Goal: Task Accomplishment & Management: Manage account settings

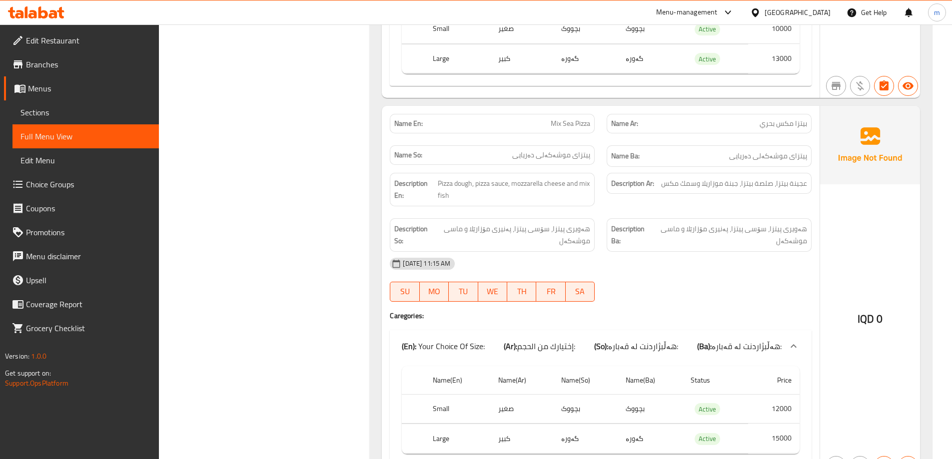
scroll to position [3037, 0]
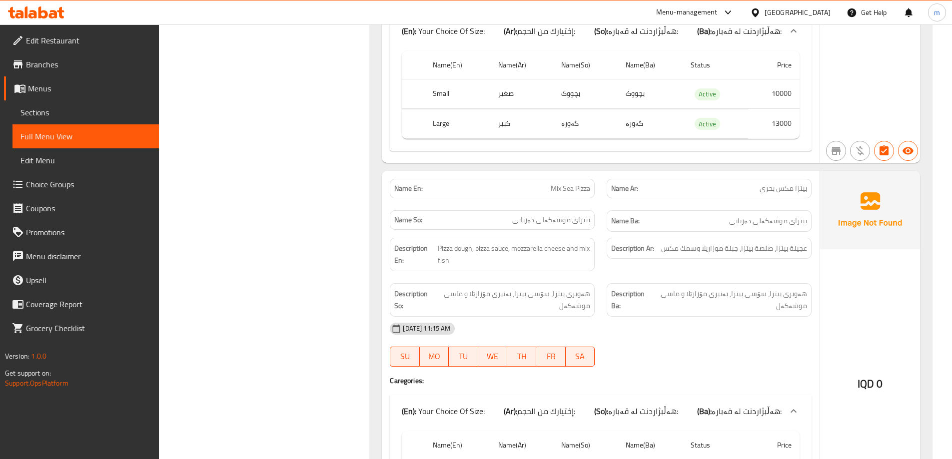
click at [43, 8] on icon at bounding box center [36, 12] width 56 height 12
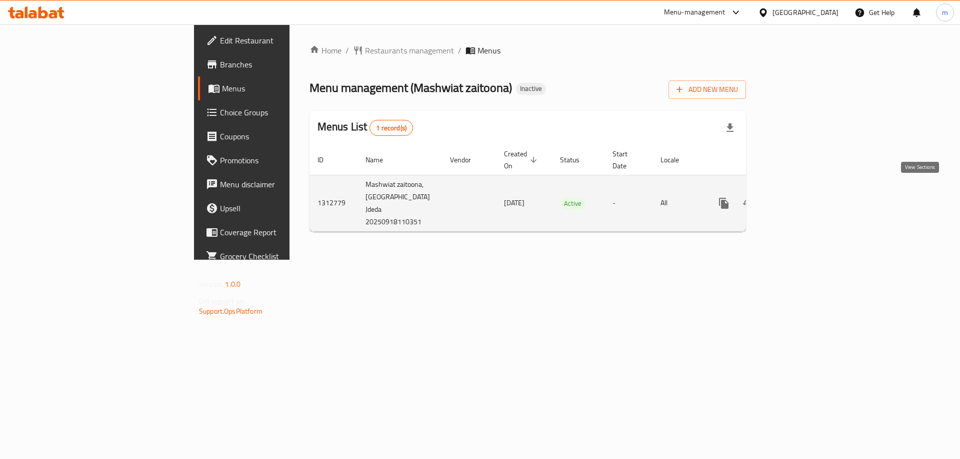
click at [802, 197] on icon "enhanced table" at bounding box center [796, 203] width 12 height 12
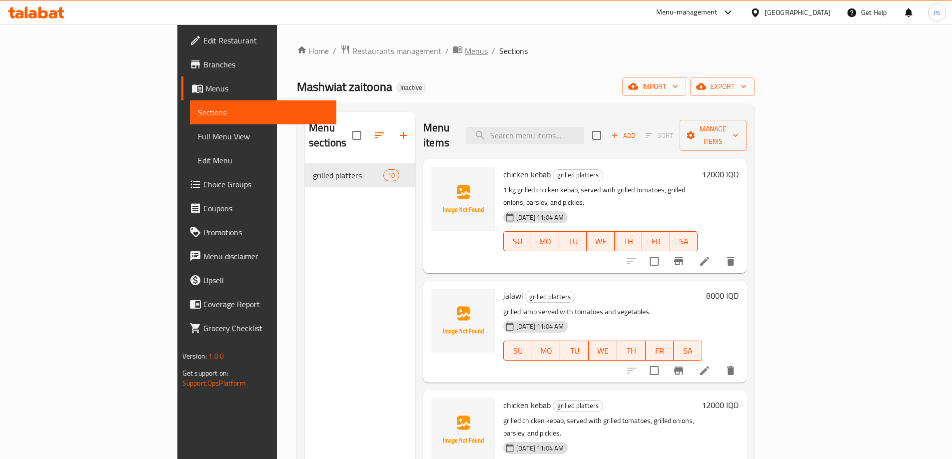
click at [465, 50] on span "Menus" at bounding box center [476, 51] width 23 height 12
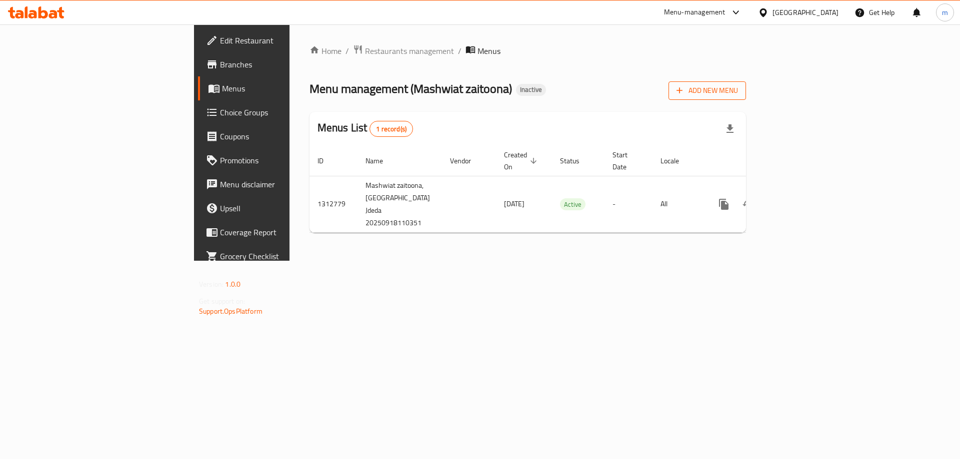
click at [738, 85] on span "Add New Menu" at bounding box center [706, 90] width 61 height 12
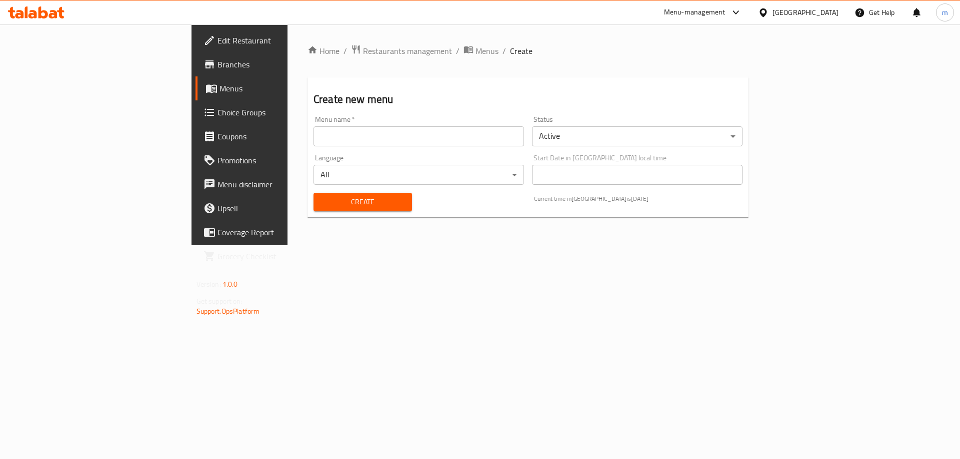
click at [313, 131] on input "text" at bounding box center [418, 136] width 210 height 20
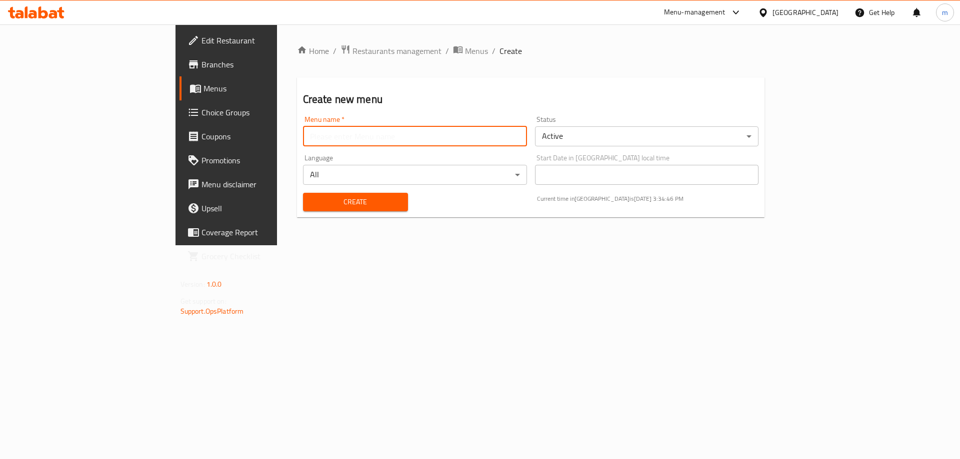
type input "[PERSON_NAME]"
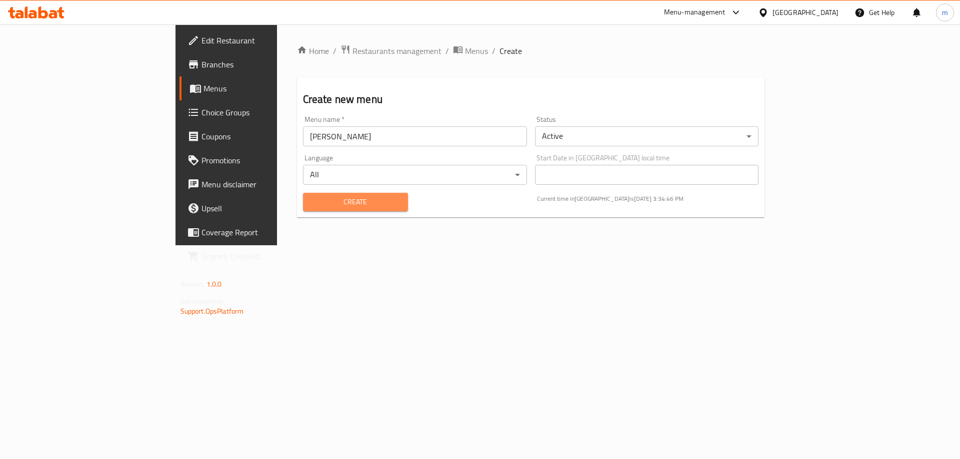
click at [311, 202] on span "Create" at bounding box center [355, 202] width 89 height 12
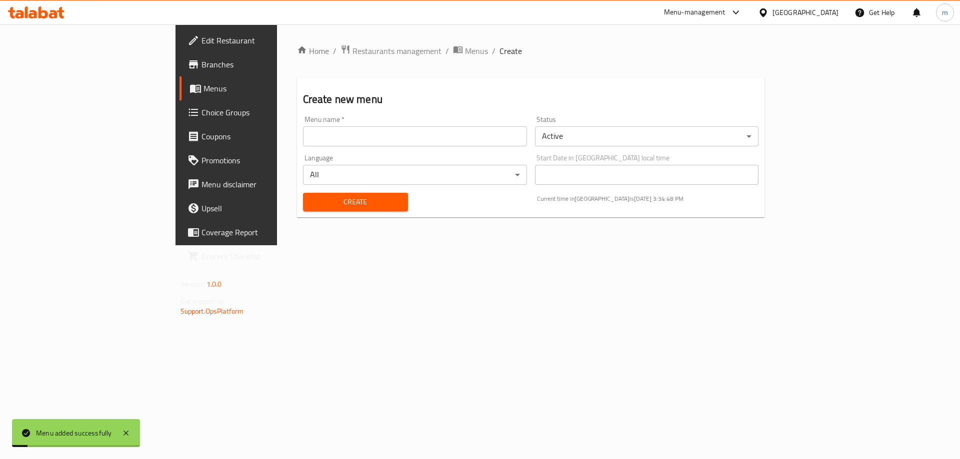
click at [179, 103] on link "Choice Groups" at bounding box center [257, 112] width 156 height 24
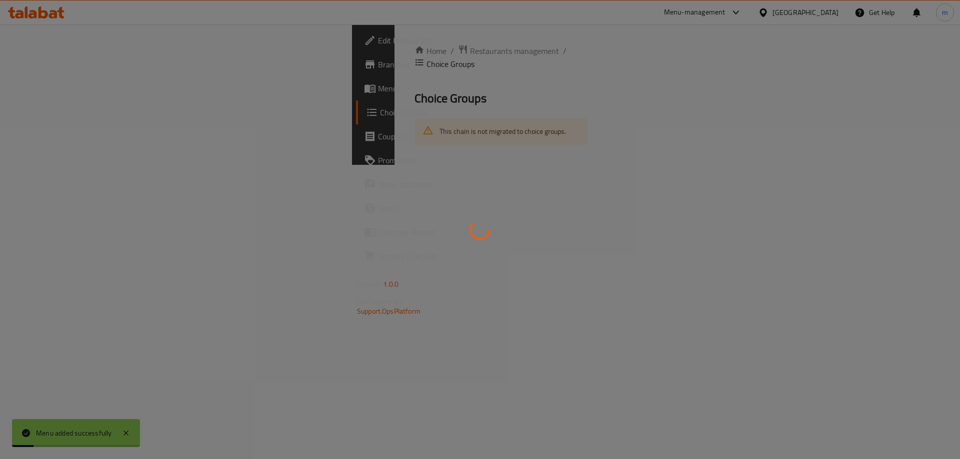
click at [52, 95] on div at bounding box center [480, 229] width 960 height 459
click at [59, 89] on div at bounding box center [480, 229] width 960 height 459
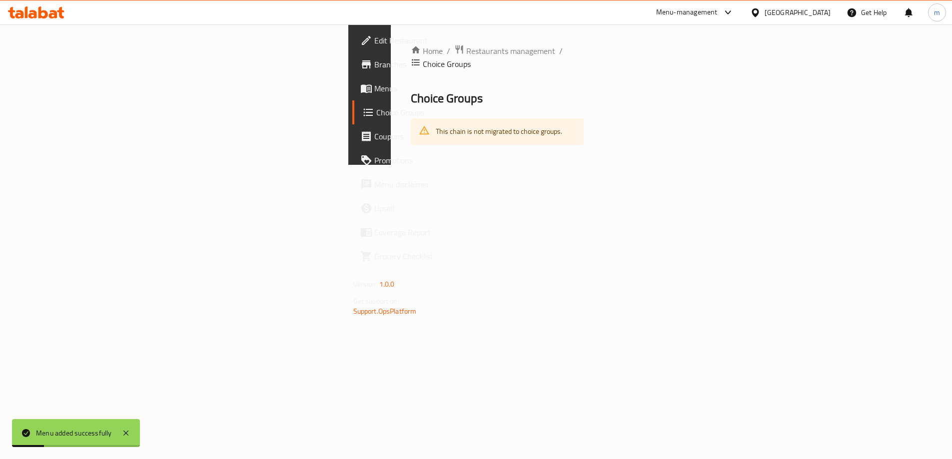
click at [348, 88] on div "Edit Restaurant Branches Menus Choice Groups Coupons Promotions Menu disclaimer…" at bounding box center [476, 94] width 256 height 140
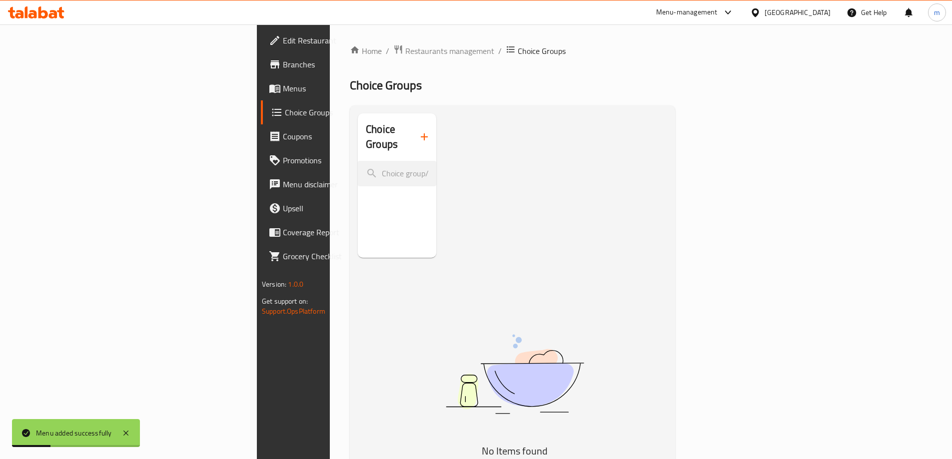
click at [283, 88] on span "Menus" at bounding box center [345, 88] width 125 height 12
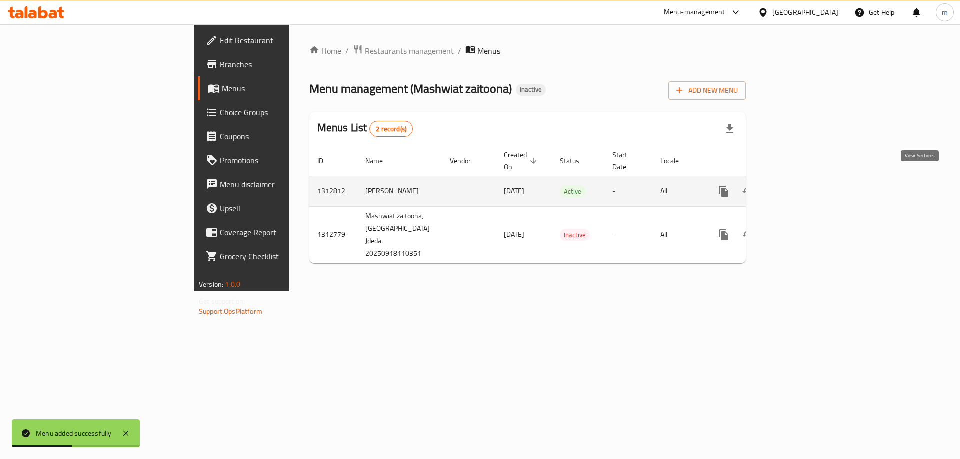
click at [802, 185] on icon "enhanced table" at bounding box center [796, 191] width 12 height 12
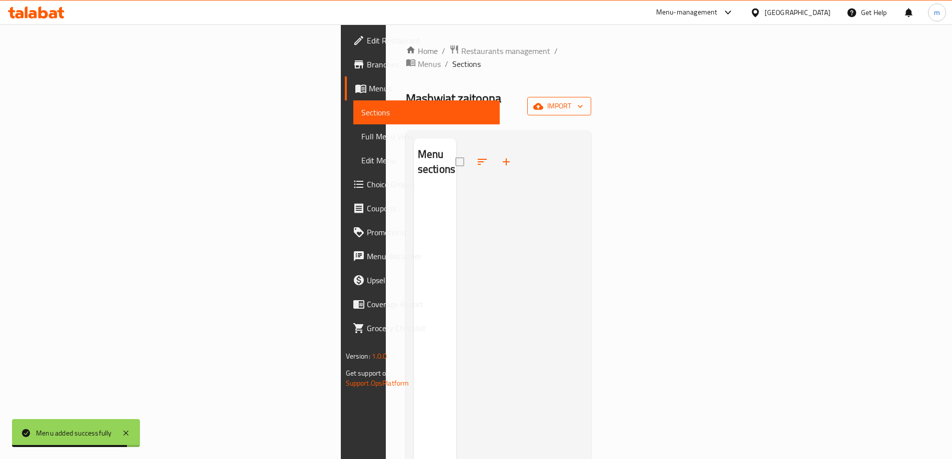
click at [583, 100] on span "import" at bounding box center [559, 106] width 48 height 12
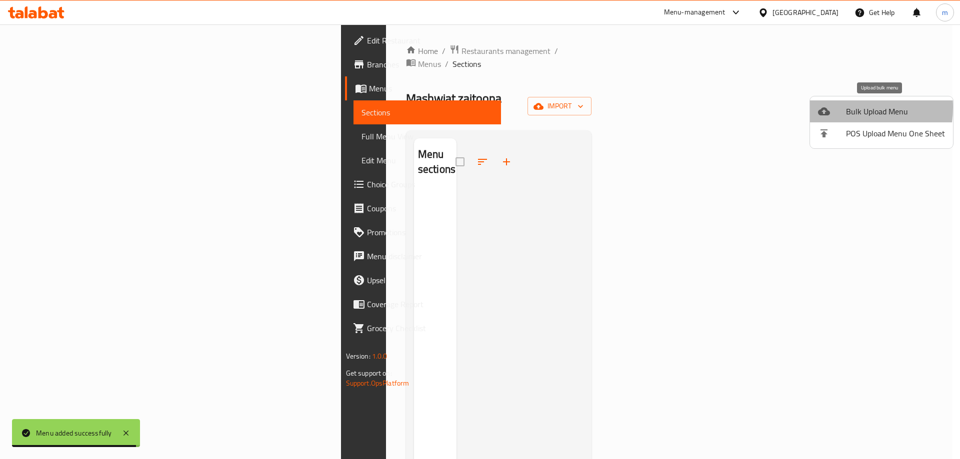
click at [833, 107] on div at bounding box center [832, 111] width 28 height 12
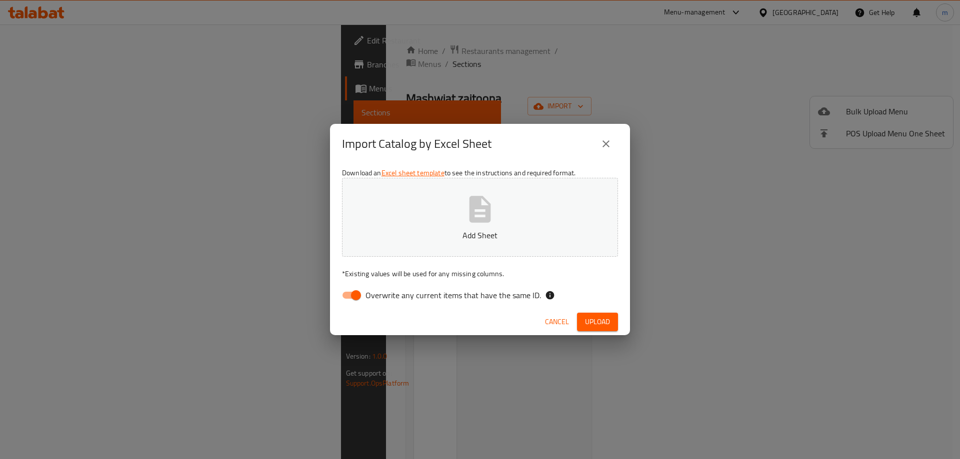
click at [386, 283] on div "Download an Excel sheet template to see the instructions and required format. A…" at bounding box center [480, 236] width 300 height 145
click at [381, 289] on span "Overwrite any current items that have the same ID." at bounding box center [452, 295] width 175 height 12
click at [381, 289] on input "Overwrite any current items that have the same ID." at bounding box center [355, 295] width 57 height 19
checkbox input "false"
click at [457, 231] on p "Add Sheet" at bounding box center [479, 235] width 245 height 12
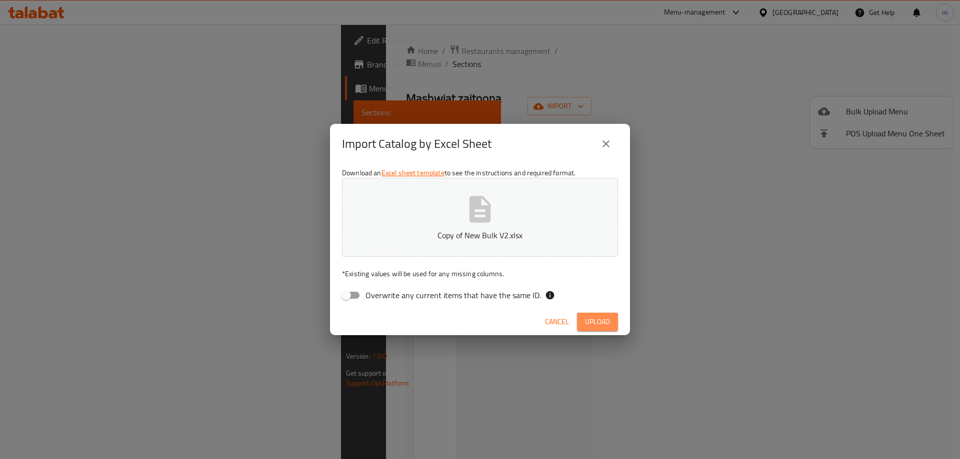
click at [603, 319] on span "Upload" at bounding box center [597, 322] width 25 height 12
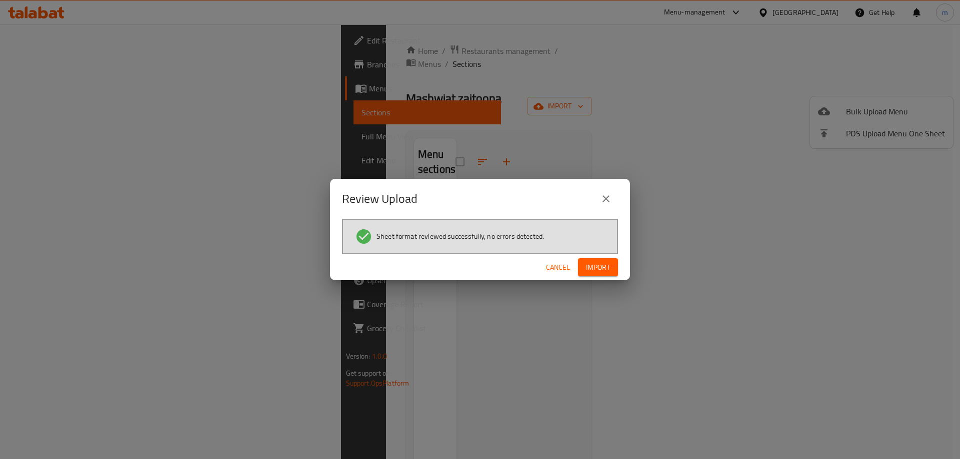
click at [607, 269] on span "Import" at bounding box center [598, 267] width 24 height 12
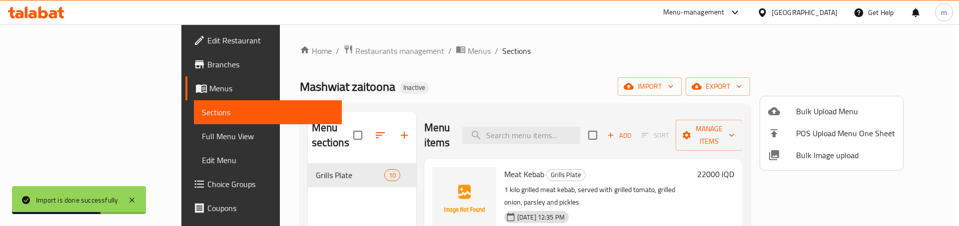
click at [107, 131] on div at bounding box center [479, 113] width 959 height 226
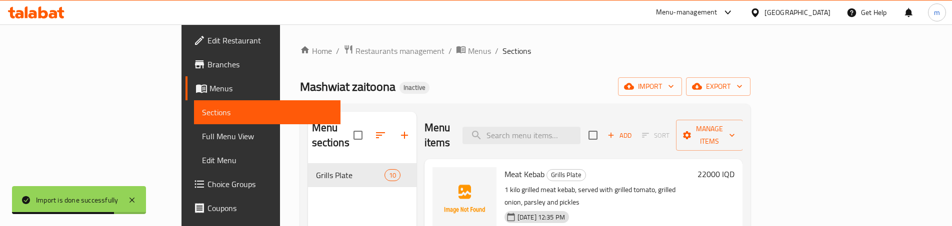
click at [202, 131] on span "Full Menu View" at bounding box center [267, 136] width 130 height 12
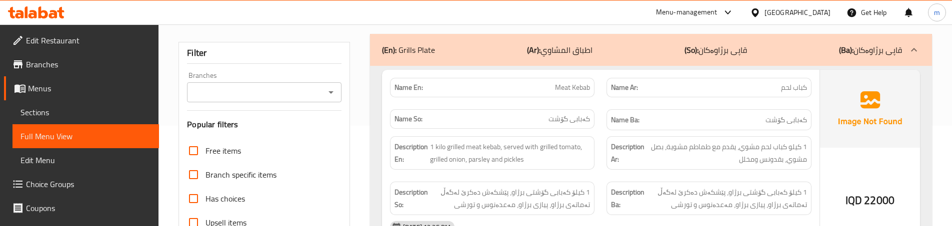
scroll to position [100, 0]
click at [609, 95] on div "Name Ar: كباب لحم" at bounding box center [708, 87] width 204 height 19
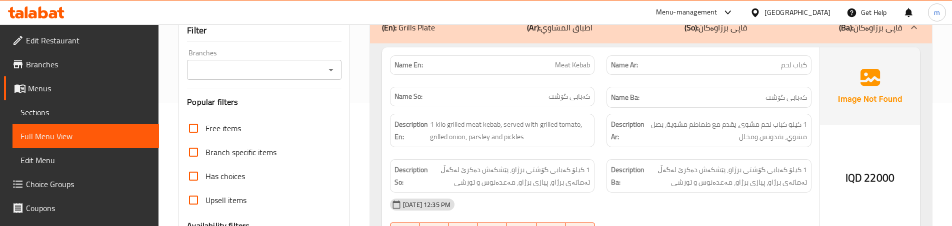
scroll to position [133, 0]
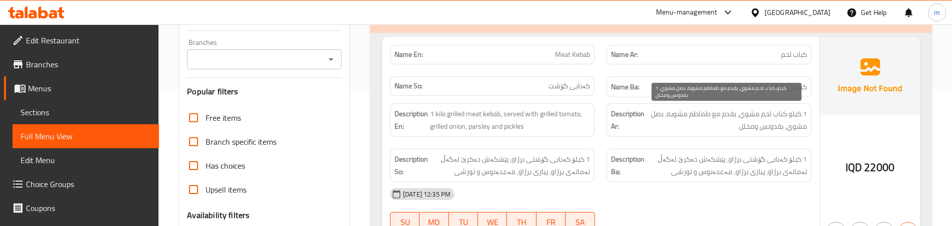
click at [778, 131] on span "1 كيلو كباب لحم مشوي، يقدم مع طماطم مشوية، بصل مشوي، بقدونس ومخلل" at bounding box center [726, 120] width 160 height 24
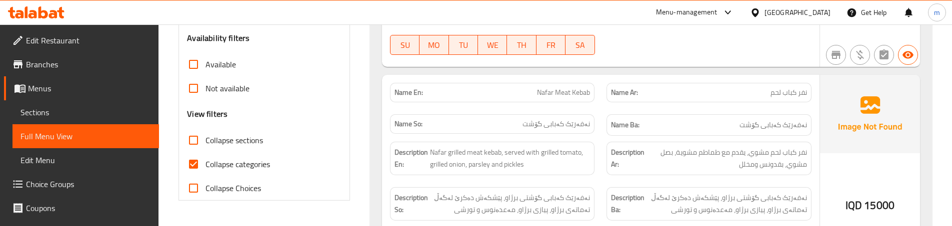
scroll to position [300, 0]
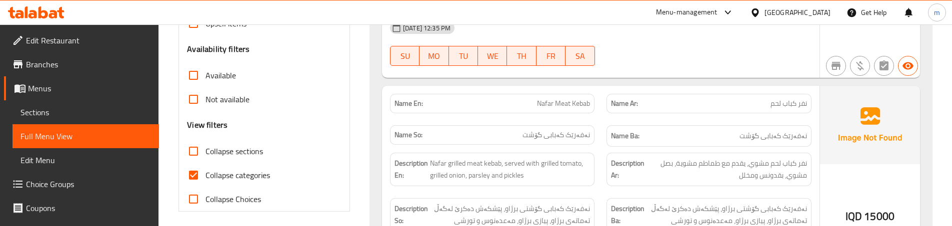
click at [773, 114] on div "Name Ar: نفر كباب لحم" at bounding box center [708, 103] width 216 height 31
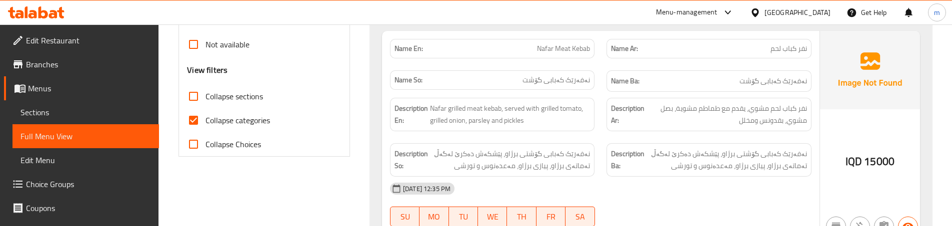
scroll to position [366, 0]
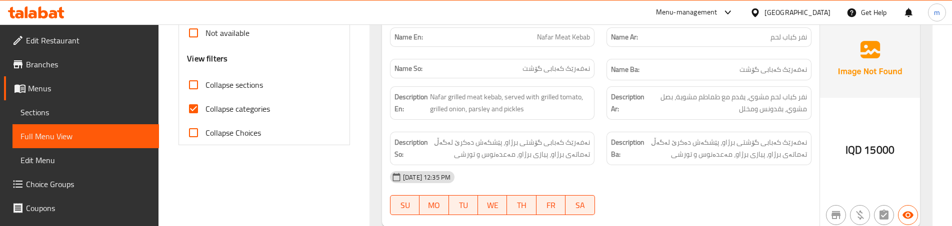
click at [594, 106] on div "Description En: Nafar grilled meat kebab, served with grilled tomato, grilled o…" at bounding box center [492, 102] width 204 height 33
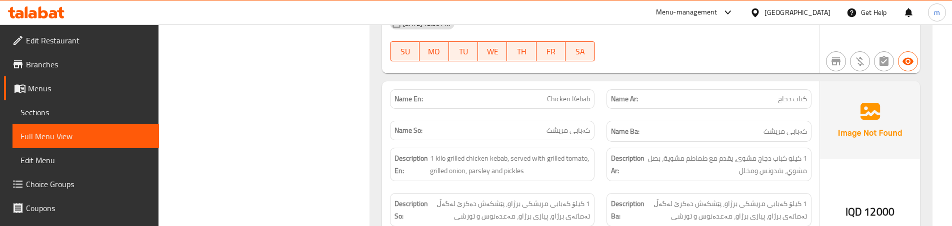
scroll to position [533, 0]
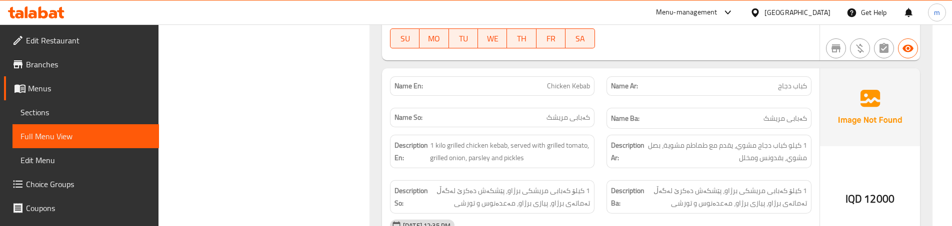
click at [601, 132] on div "Description Ar: 1 كيلو كباب دجاج مشوي، يقدم مع طماطم مشوية، بصل مشوي، بقدونس وم…" at bounding box center [708, 151] width 216 height 45
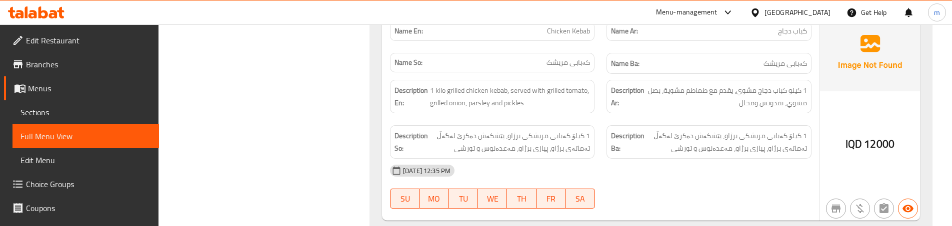
scroll to position [600, 0]
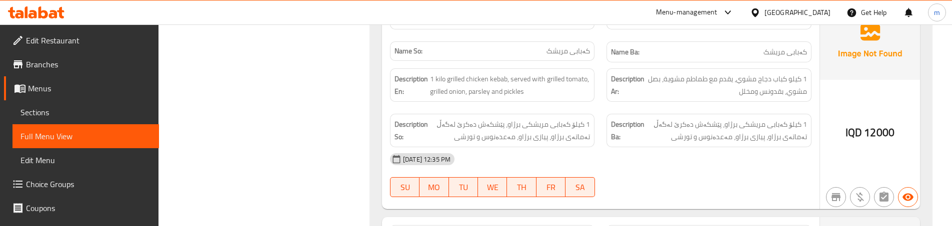
click at [599, 105] on div "Description En: 1 kilo grilled chicken kebab, served with grilled tomato, grill…" at bounding box center [492, 84] width 216 height 45
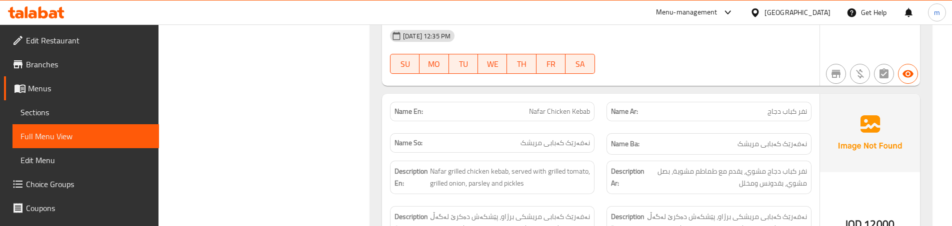
scroll to position [766, 0]
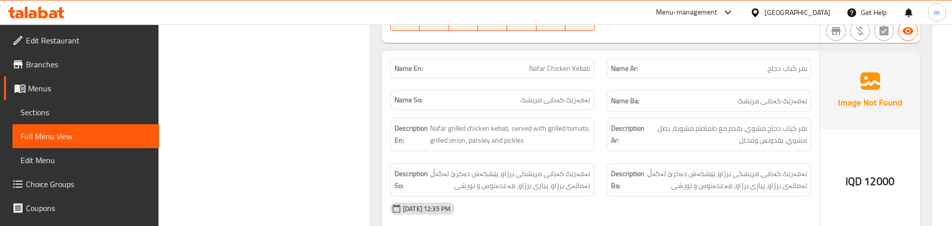
click at [595, 79] on div "Name En: Nafar Chicken Kebab" at bounding box center [492, 68] width 216 height 31
click at [615, 156] on div "Description Ar: نفر كباب دجاج مشوي، يقدم مع طماطم مشوية، بصل مشوي، بقدونس ومخلل" at bounding box center [708, 134] width 216 height 45
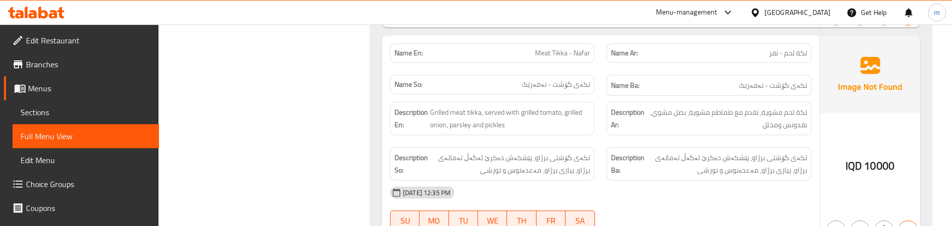
scroll to position [1000, 0]
click at [606, 119] on div "Description Ar: تكة لحم مشوية، تقدم مع طماطم مشوية، بصل مشوي، بقدونس ومخلل" at bounding box center [708, 116] width 216 height 45
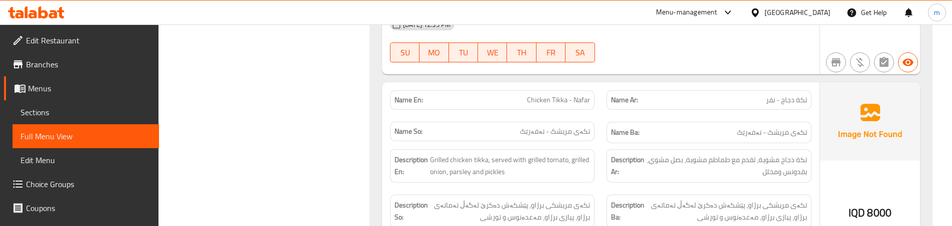
scroll to position [1200, 0]
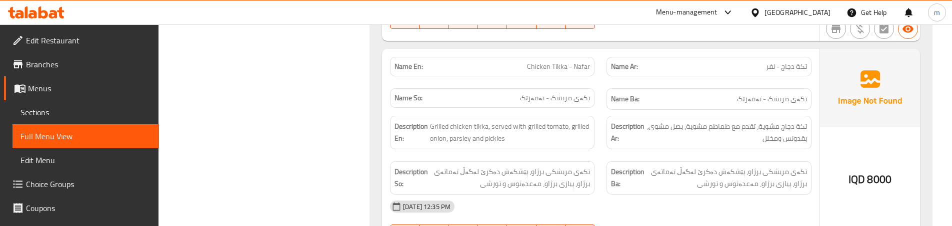
click at [600, 148] on div "Description Ar: تكة دجاج مشوية، تقدم مع طماطم مشوية، بصل مشوي، بقدونس ومخلل" at bounding box center [708, 132] width 216 height 45
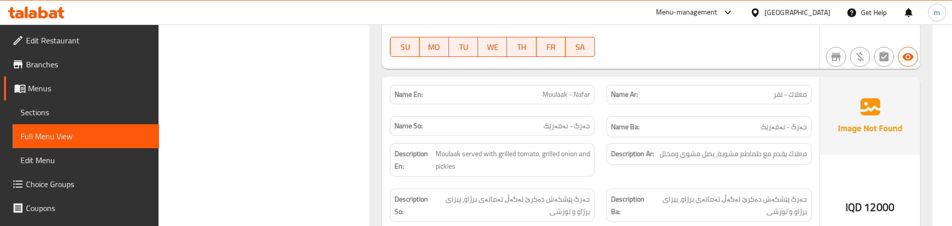
scroll to position [1400, 0]
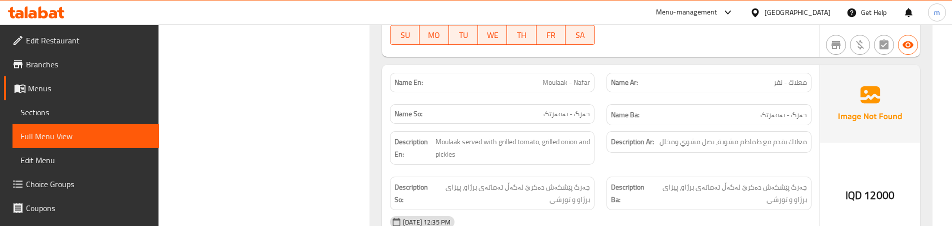
click at [597, 96] on div "Name En: Moulaak - Nafar" at bounding box center [492, 82] width 216 height 31
click at [607, 97] on div "Name Ar: معلاك - نفر" at bounding box center [708, 82] width 216 height 31
click at [557, 83] on span "Moulaak - Nafar" at bounding box center [565, 82] width 47 height 10
copy span "Moulaak"
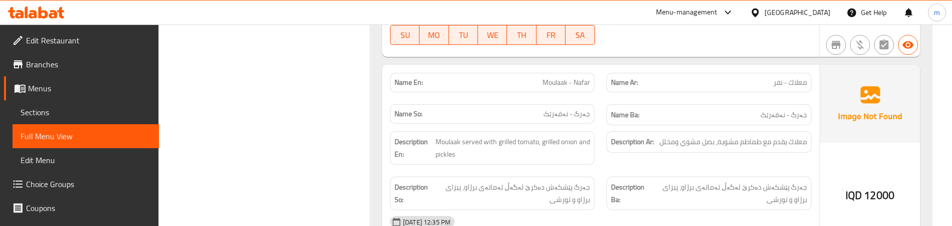
click at [604, 95] on div "Name Ar: معلاك - نفر" at bounding box center [708, 82] width 216 height 31
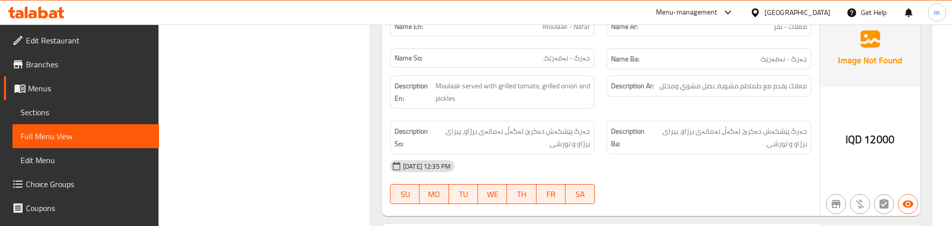
scroll to position [1466, 0]
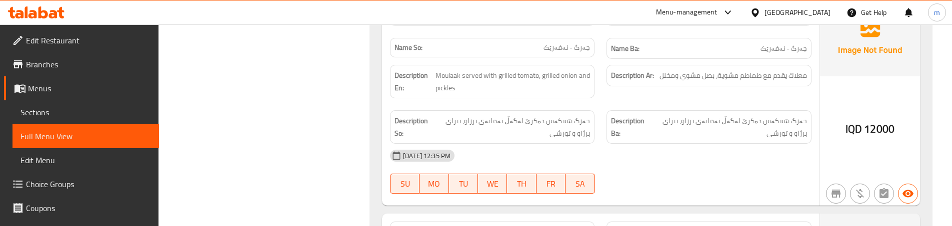
click at [721, 87] on div "Description Ar: معلاك يقدم مع طماطم مشوية، بصل مشوي ومخلل" at bounding box center [708, 81] width 216 height 45
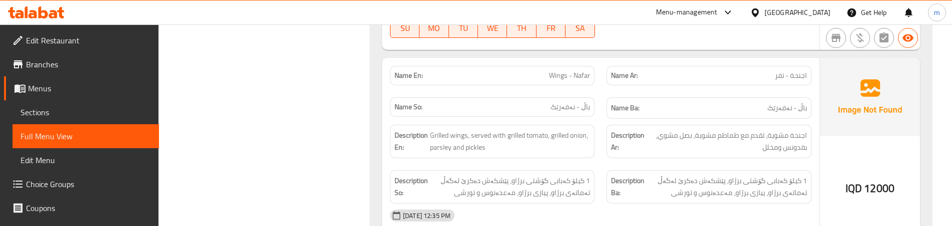
scroll to position [1633, 0]
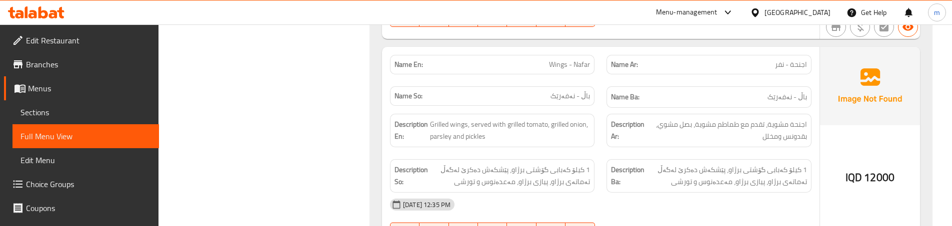
click at [558, 59] on span "Wings - Nafar" at bounding box center [569, 64] width 41 height 10
copy span "Wings - Nafar"
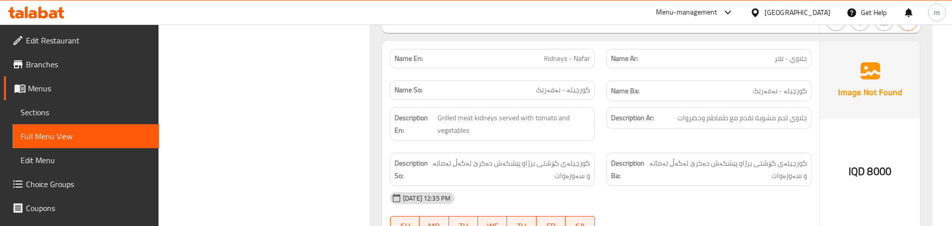
scroll to position [1866, 0]
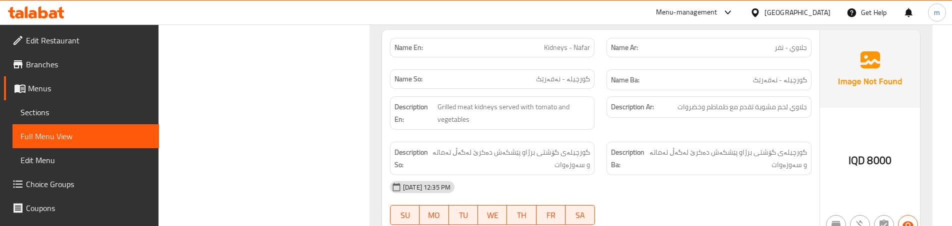
click at [596, 116] on div "Description En: Grilled meat kidneys served with tomato and vegetables" at bounding box center [492, 112] width 216 height 45
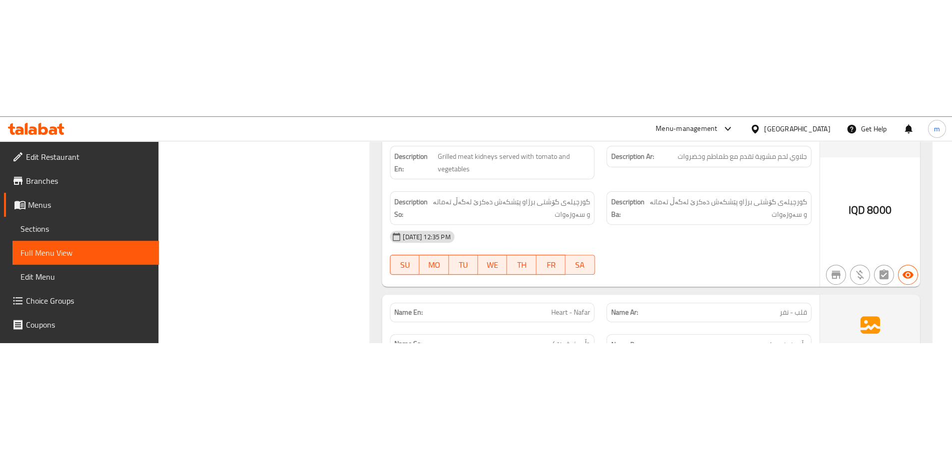
scroll to position [1900, 0]
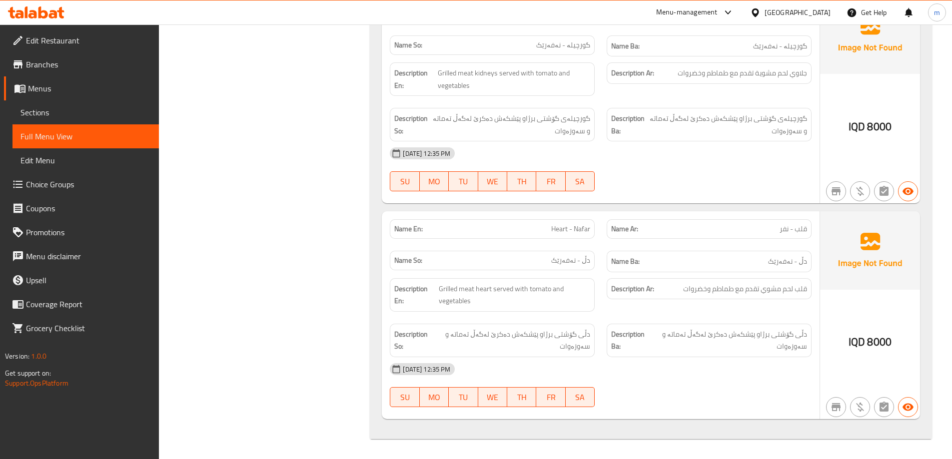
click at [80, 117] on span "Sections" at bounding box center [85, 112] width 130 height 12
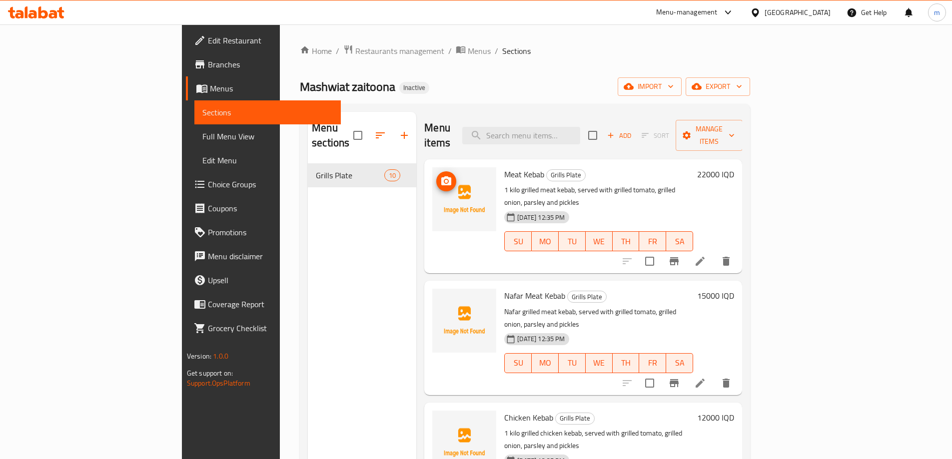
click at [440, 175] on icon "upload picture" at bounding box center [446, 181] width 12 height 12
click at [436, 175] on span "upload picture" at bounding box center [446, 181] width 20 height 12
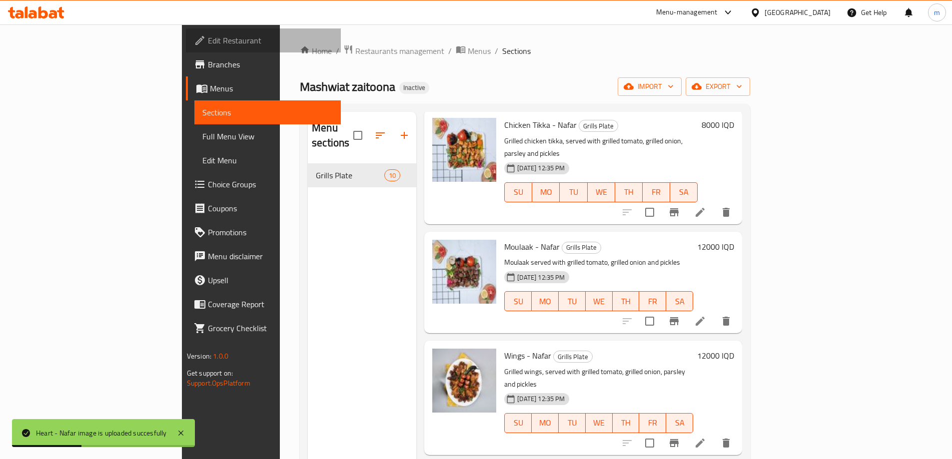
click at [208, 40] on span "Edit Restaurant" at bounding box center [270, 40] width 125 height 12
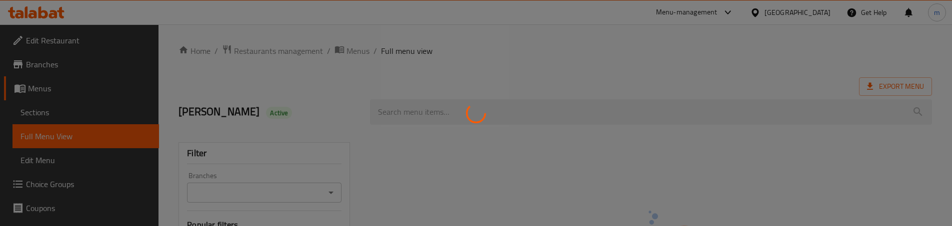
click at [59, 118] on div at bounding box center [476, 113] width 952 height 226
click at [62, 114] on div at bounding box center [476, 113] width 952 height 226
click at [65, 106] on div at bounding box center [476, 113] width 952 height 226
click at [65, 110] on div at bounding box center [476, 113] width 952 height 226
click at [72, 109] on div at bounding box center [476, 113] width 952 height 226
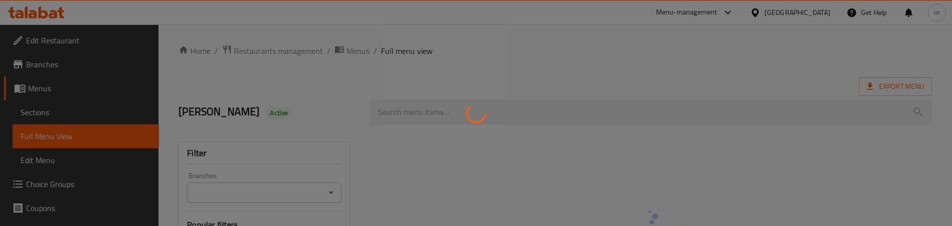
click at [72, 109] on div at bounding box center [476, 113] width 952 height 226
click at [61, 109] on div at bounding box center [476, 113] width 952 height 226
click at [58, 109] on div at bounding box center [476, 113] width 952 height 226
click at [468, 172] on div at bounding box center [476, 113] width 952 height 226
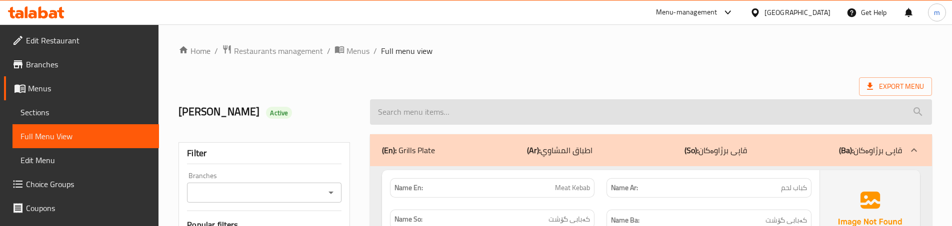
click at [459, 114] on input "search" at bounding box center [651, 111] width 562 height 25
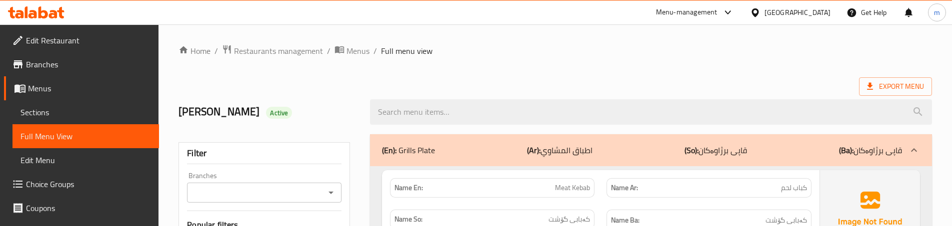
click at [101, 106] on link "Sections" at bounding box center [85, 112] width 146 height 24
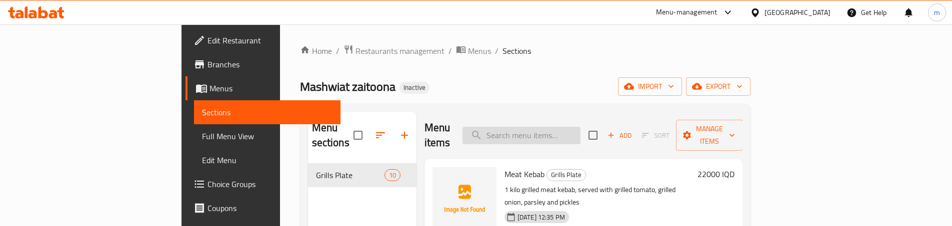
click at [556, 127] on input "search" at bounding box center [521, 135] width 118 height 17
paste input "Wings - Nafar"
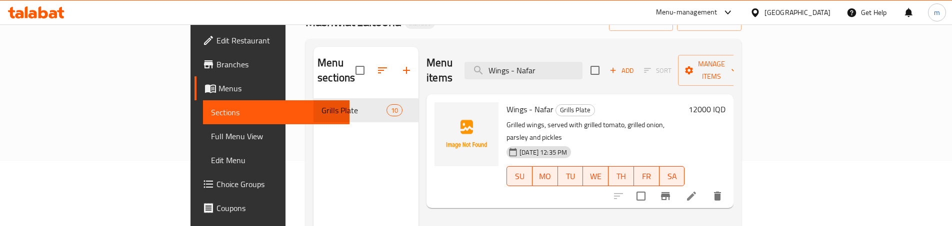
scroll to position [100, 0]
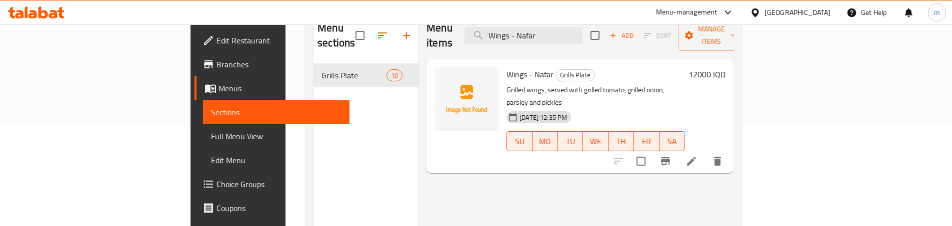
type input "Wings - Nafar"
click at [697, 155] on icon at bounding box center [691, 161] width 12 height 12
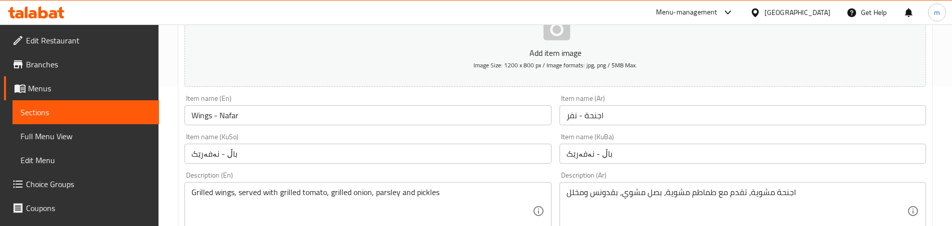
scroll to position [200, 0]
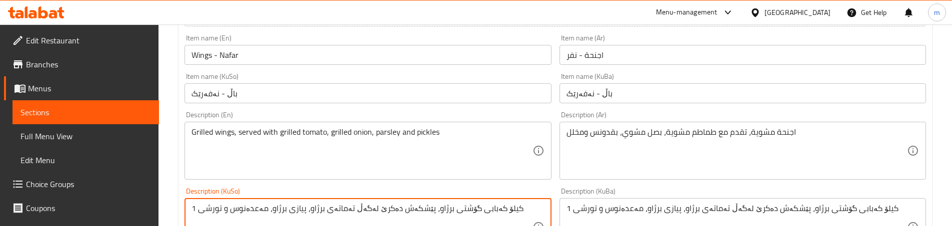
click at [308, 208] on textarea "1 کیلۆ کەبابی گۆشتی برژاو، پێشکەش دەکرێ لەگەڵ تەماتەی برژاو، پیازی برژاو، مەعدە…" at bounding box center [361, 227] width 340 height 47
paste textarea "باڵ"
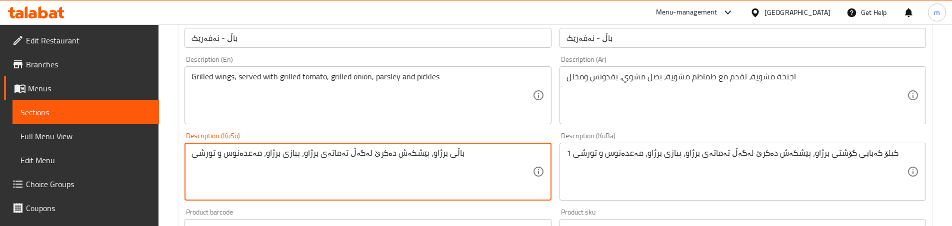
scroll to position [266, 0]
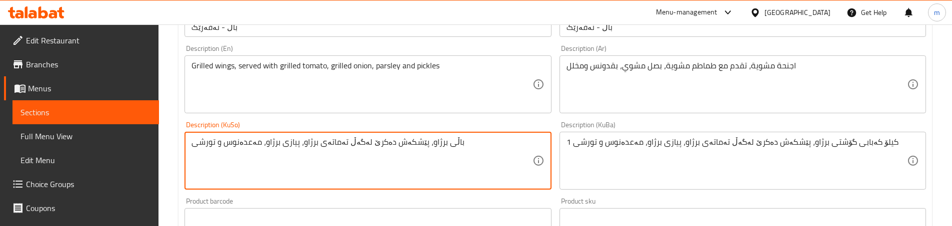
type textarea "باڵی برژاو، پێشکەش دەکرێ لەگەڵ تەماتەی برژاو، پیازی برژاو، مەعدەنوس و تورشی"
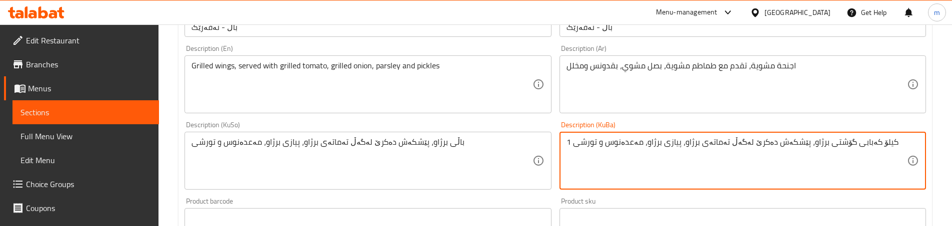
paste textarea "باڵ"
type textarea "باڵی برژاو، پێشکەش دەکرێ لەگەڵ تەماتەی برژاو، پیازی برژاو، مەعدەنوس و تورشی"
click at [550, 132] on div "باڵی برژاو، پێشکەش دەکرێ لەگەڵ تەماتەی برژاو، پیازی برژاو، مەعدەنوس و تورشی Des…" at bounding box center [367, 161] width 366 height 58
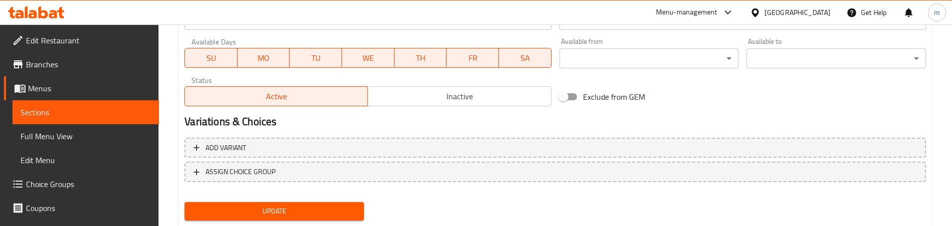
click at [250, 214] on span "Update" at bounding box center [273, 211] width 163 height 12
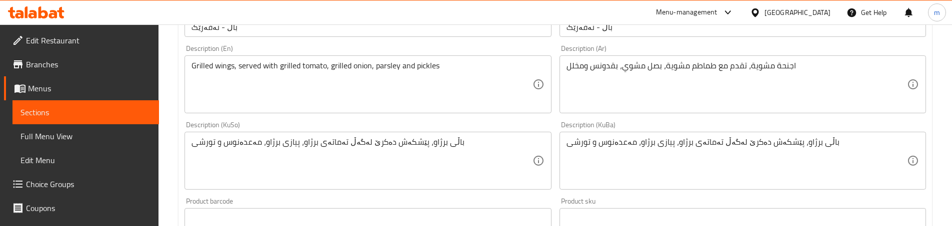
click at [560, 117] on div "Description (KuBa) باڵی برژاو، پێشکەش دەکرێ لەگەڵ تەماتەی برژاو، پیازی برژاو، م…" at bounding box center [742, 155] width 374 height 76
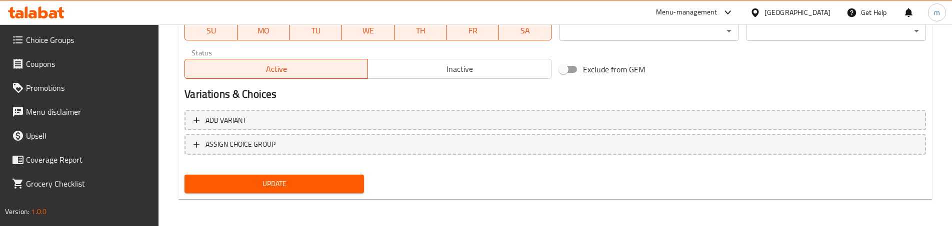
scroll to position [595, 0]
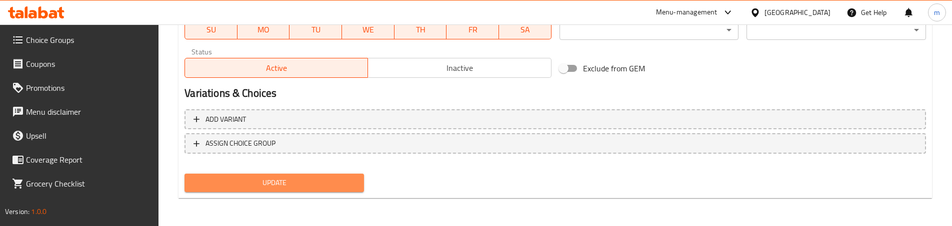
click at [235, 190] on button "Update" at bounding box center [273, 183] width 179 height 18
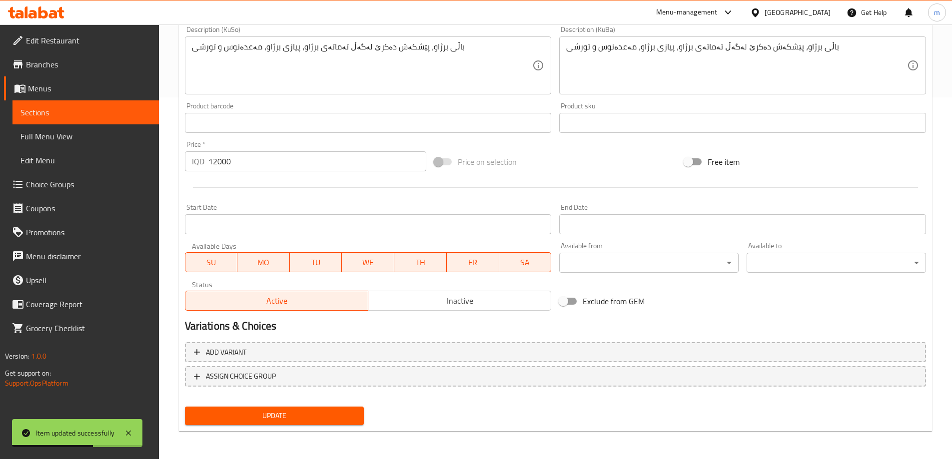
scroll to position [0, 0]
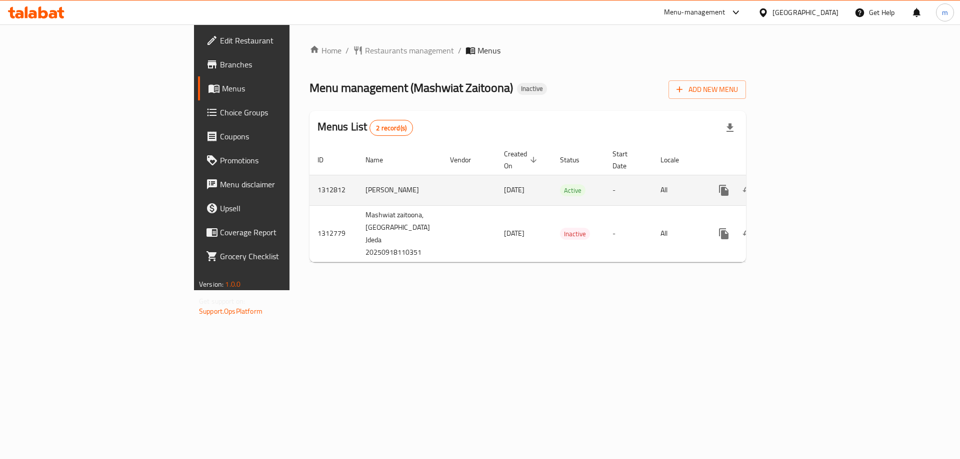
click at [802, 184] on icon "enhanced table" at bounding box center [796, 190] width 12 height 12
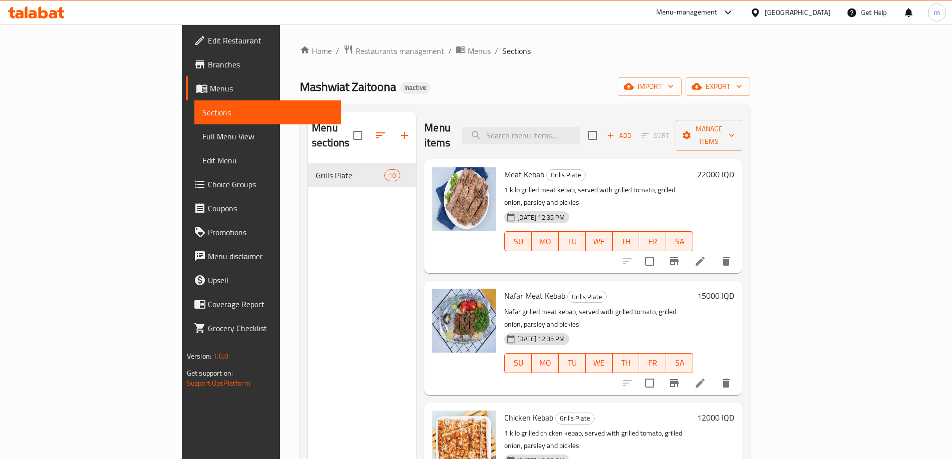
click at [194, 126] on link "Full Menu View" at bounding box center [267, 136] width 146 height 24
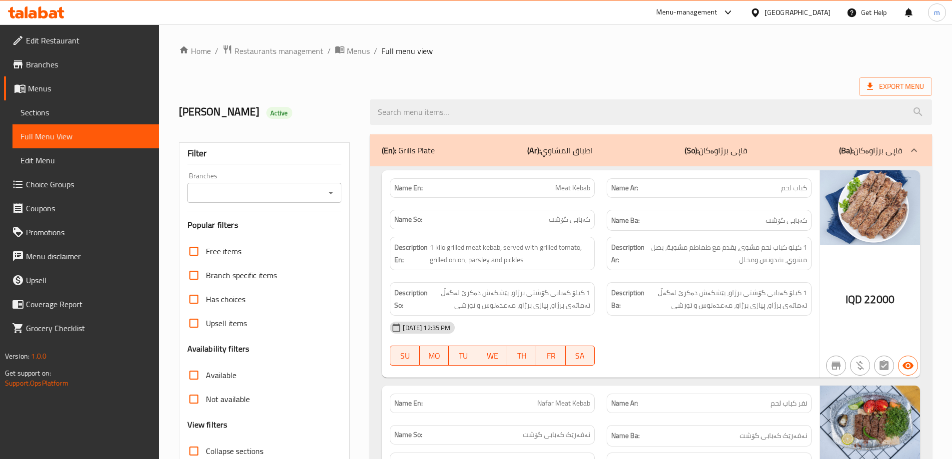
click at [332, 193] on icon "Open" at bounding box center [331, 193] width 12 height 12
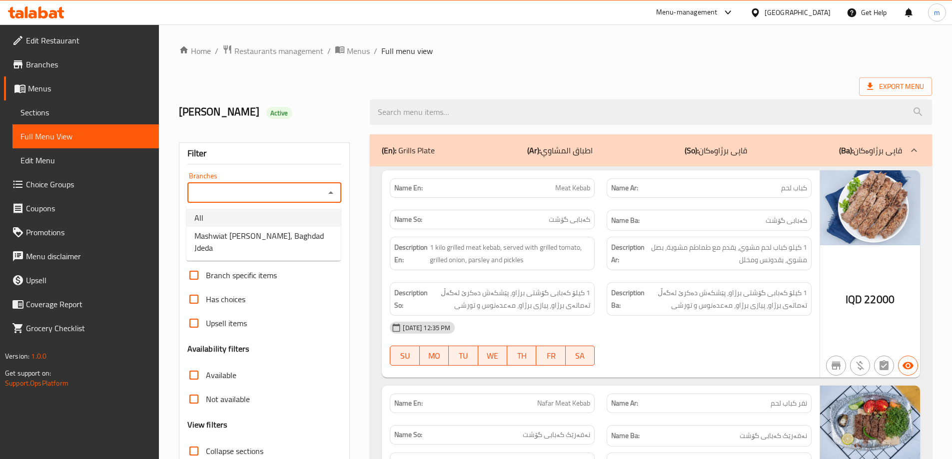
click at [255, 233] on span "Mashwiat [PERSON_NAME], Baghdad Jdeda" at bounding box center [263, 242] width 138 height 24
type input "Mashwiat [PERSON_NAME], Baghdad Jdeda"
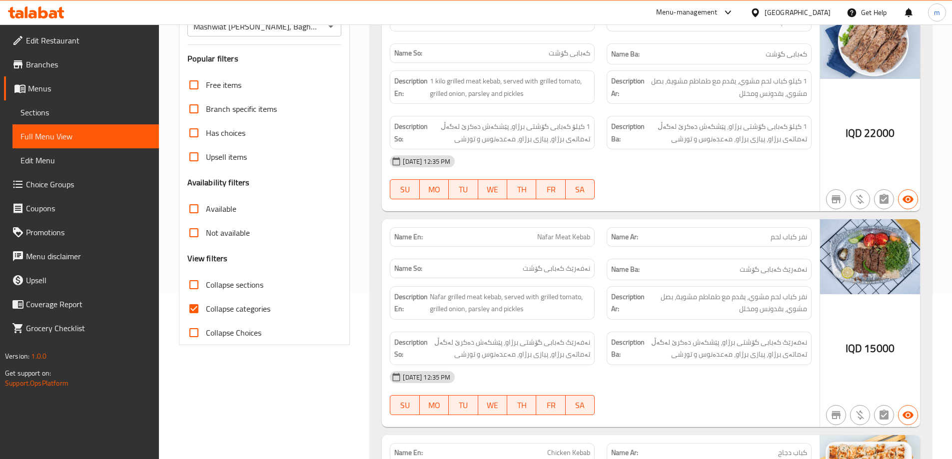
click at [211, 305] on span "Collapse categories" at bounding box center [238, 309] width 64 height 12
click at [206, 305] on input "Collapse categories" at bounding box center [194, 309] width 24 height 24
checkbox input "false"
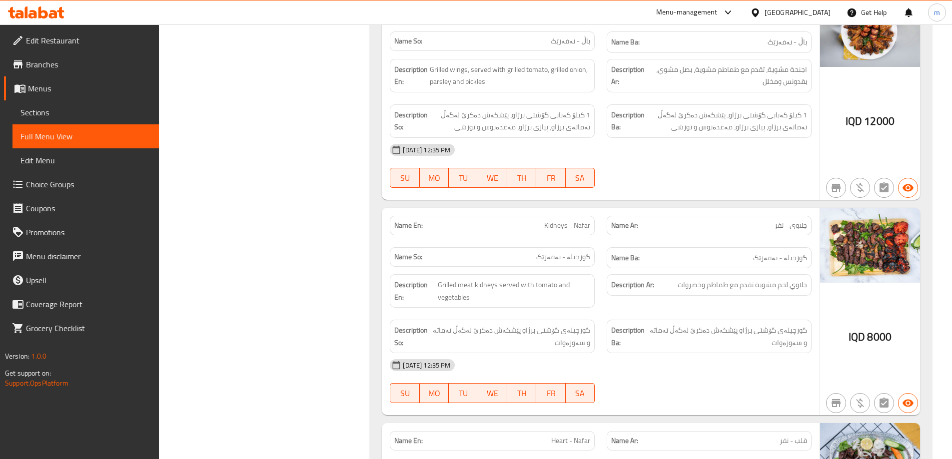
scroll to position [1600, 0]
